Goal: Transaction & Acquisition: Book appointment/travel/reservation

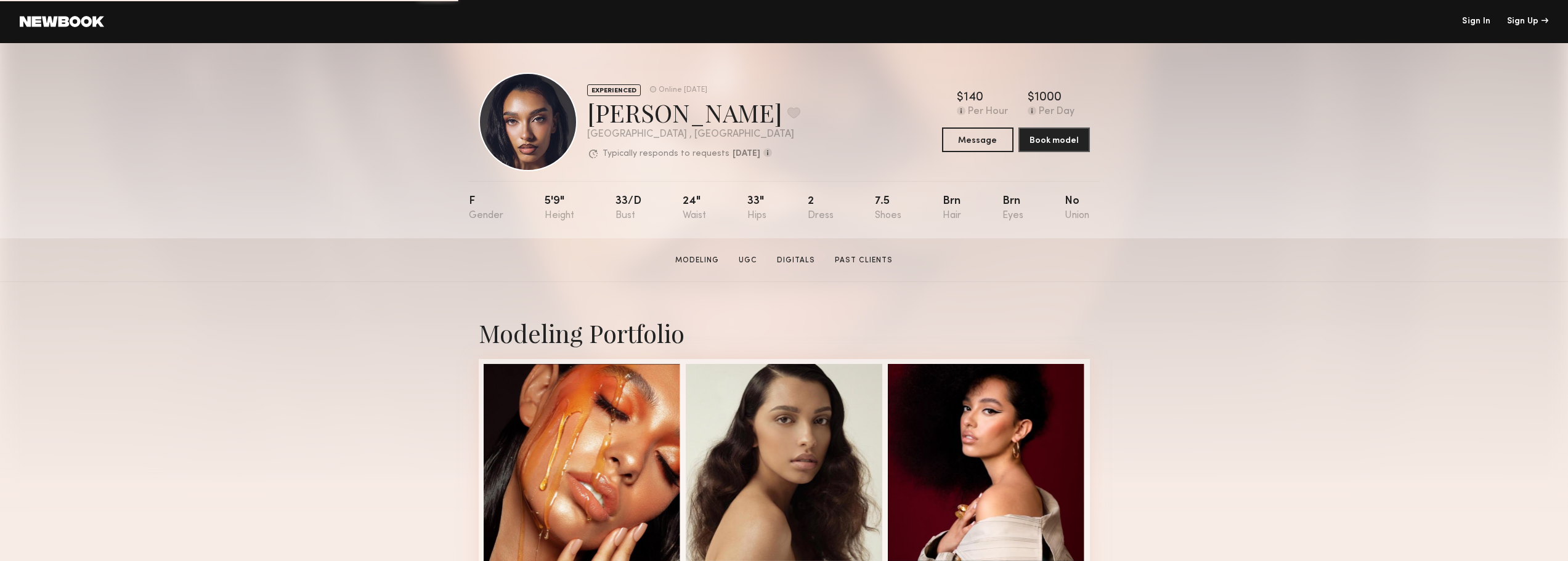
scroll to position [62, 0]
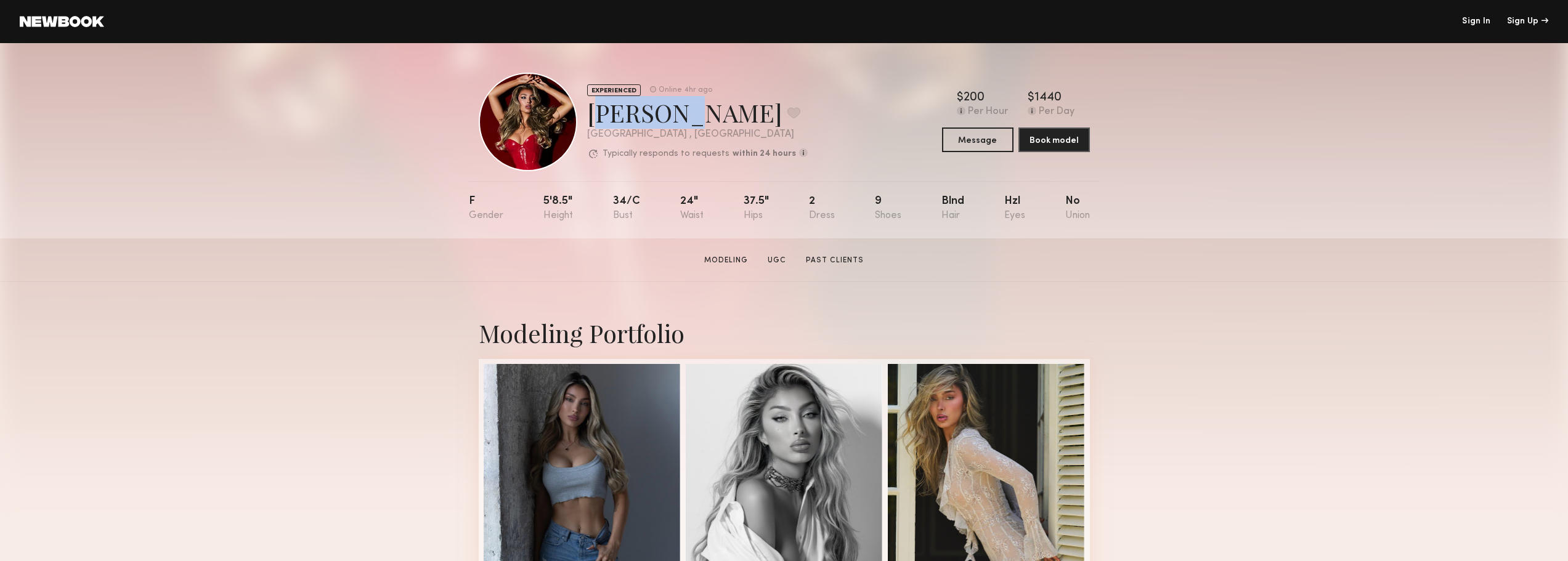
drag, startPoint x: 594, startPoint y: 114, endPoint x: 659, endPoint y: 115, distance: 65.0
click at [659, 115] on div "Alexia Rae C. Favorite" at bounding box center [698, 112] width 221 height 32
